Goal: Transaction & Acquisition: Purchase product/service

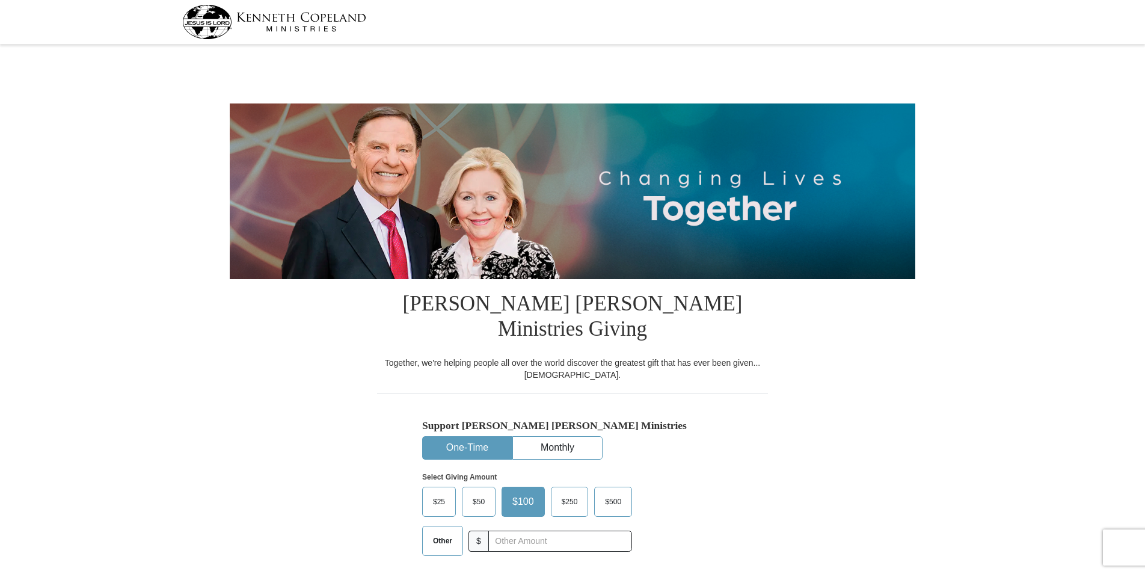
select select "FL"
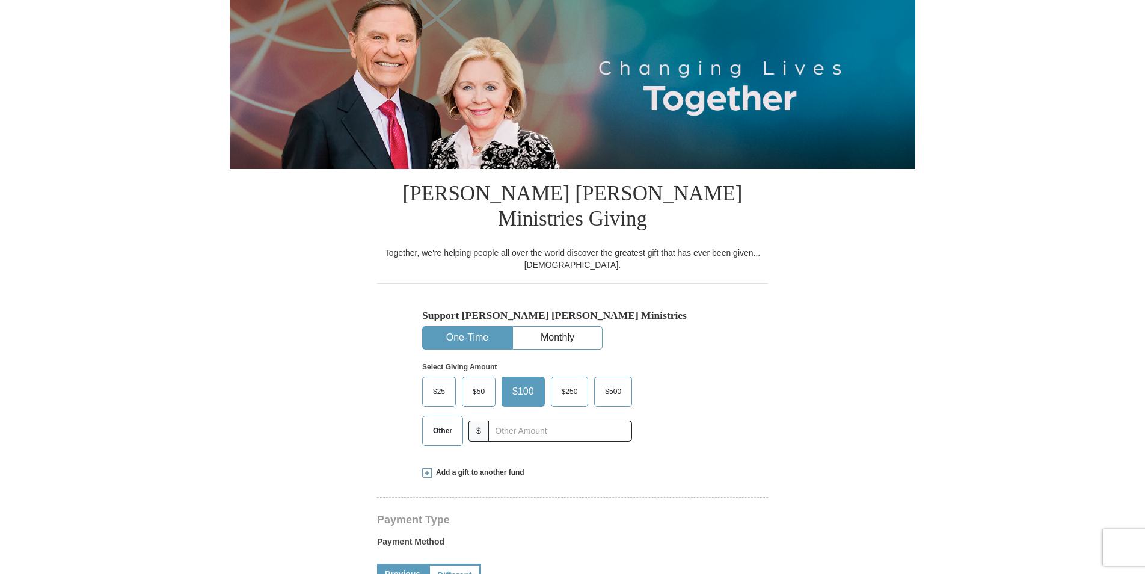
scroll to position [120, 0]
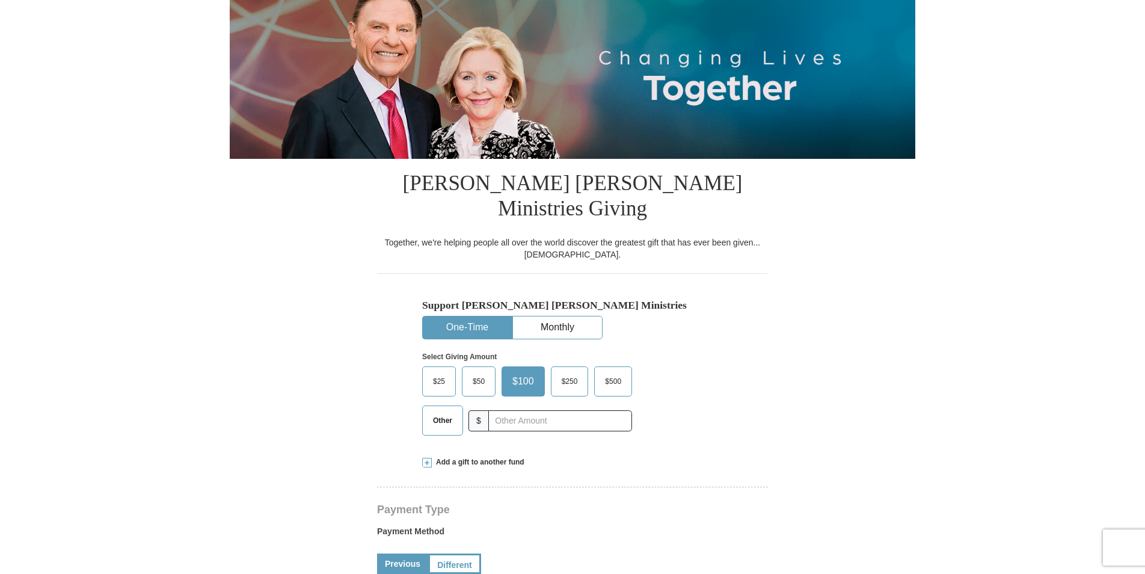
click at [480, 372] on span "$50" at bounding box center [479, 381] width 24 height 18
click at [0, 0] on input "$50" at bounding box center [0, 0] width 0 height 0
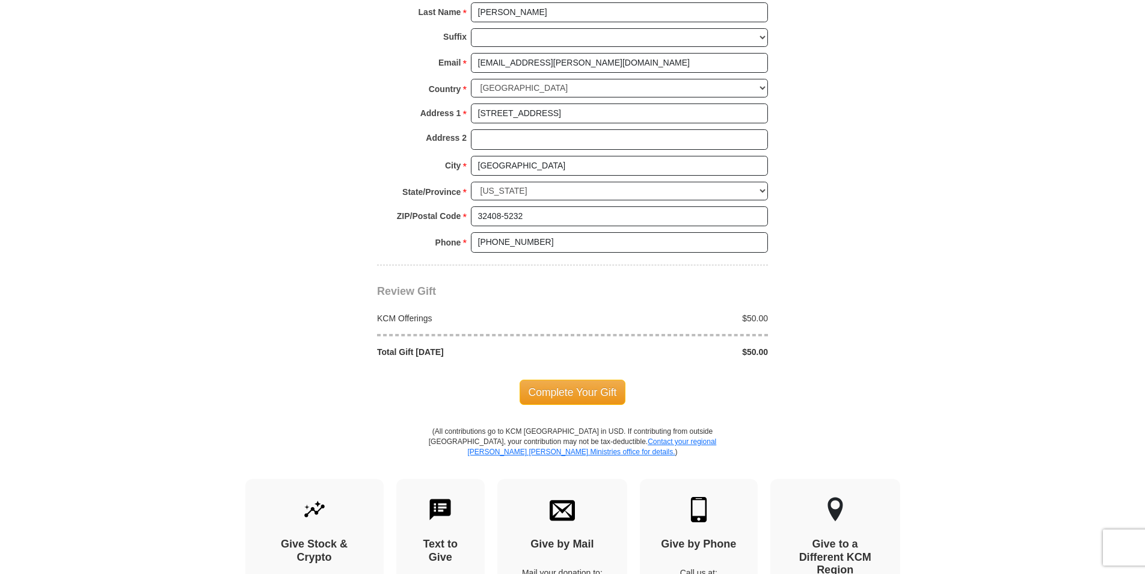
scroll to position [902, 0]
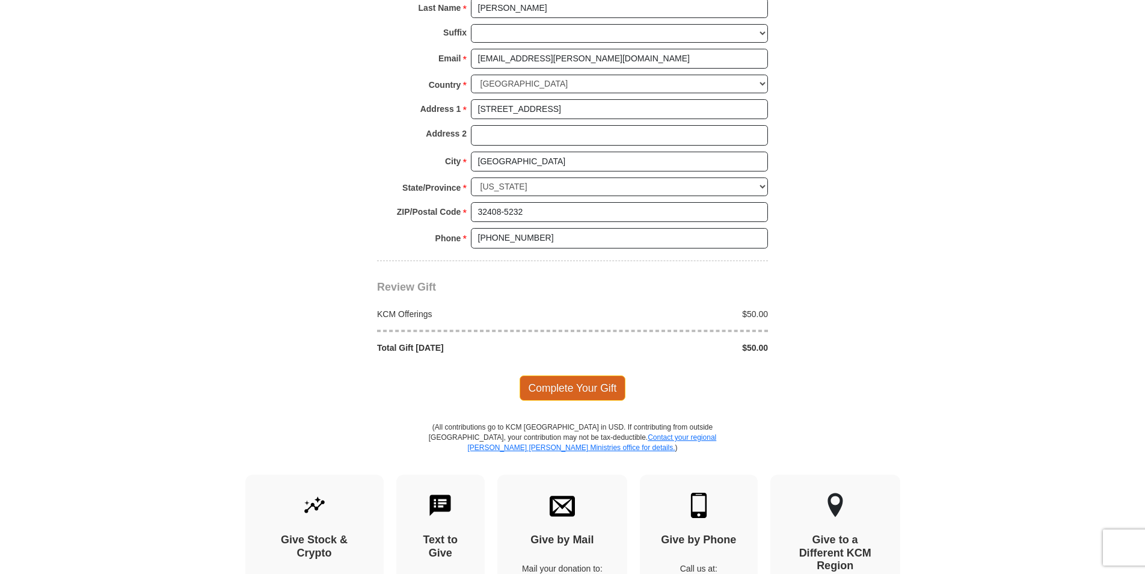
click at [575, 375] on span "Complete Your Gift" at bounding box center [573, 387] width 106 height 25
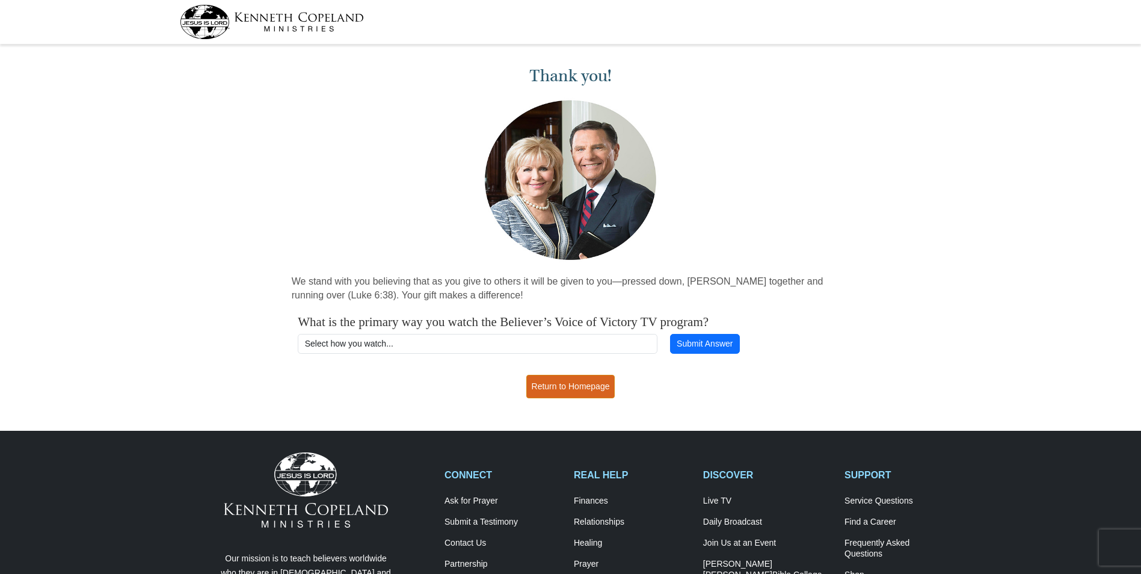
drag, startPoint x: 559, startPoint y: 383, endPoint x: 572, endPoint y: 378, distance: 13.7
click at [560, 382] on link "Return to Homepage" at bounding box center [570, 386] width 89 height 23
